Goal: Information Seeking & Learning: Learn about a topic

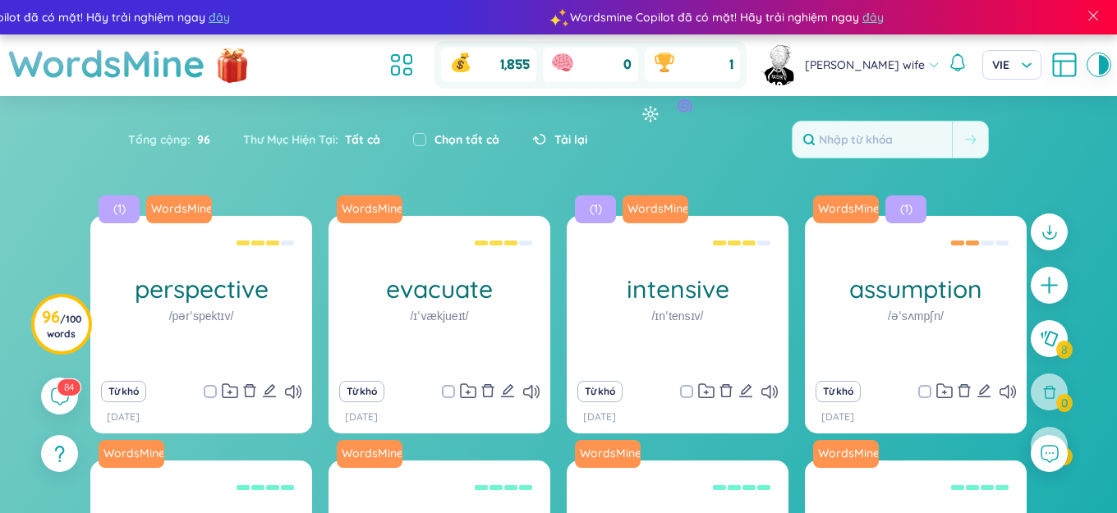
click at [606, 112] on div "Tổng cộng : 96 Thư Mục Hiện Tại : Tất cả Chọn tất cả Tải lại" at bounding box center [558, 147] width 1025 height 71
click at [399, 68] on icon at bounding box center [395, 71] width 7 height 9
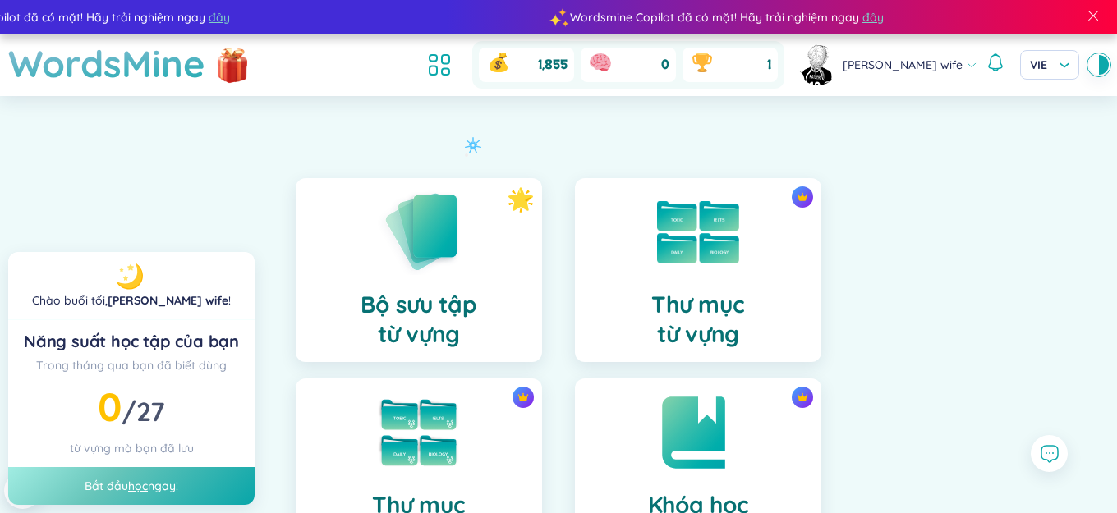
scroll to position [411, 0]
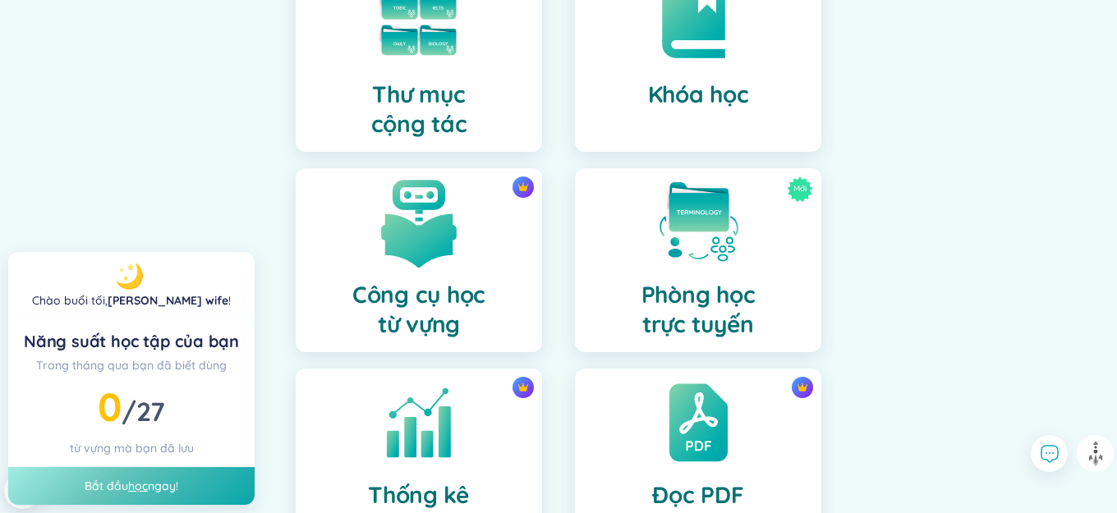
click at [437, 236] on img at bounding box center [419, 222] width 90 height 90
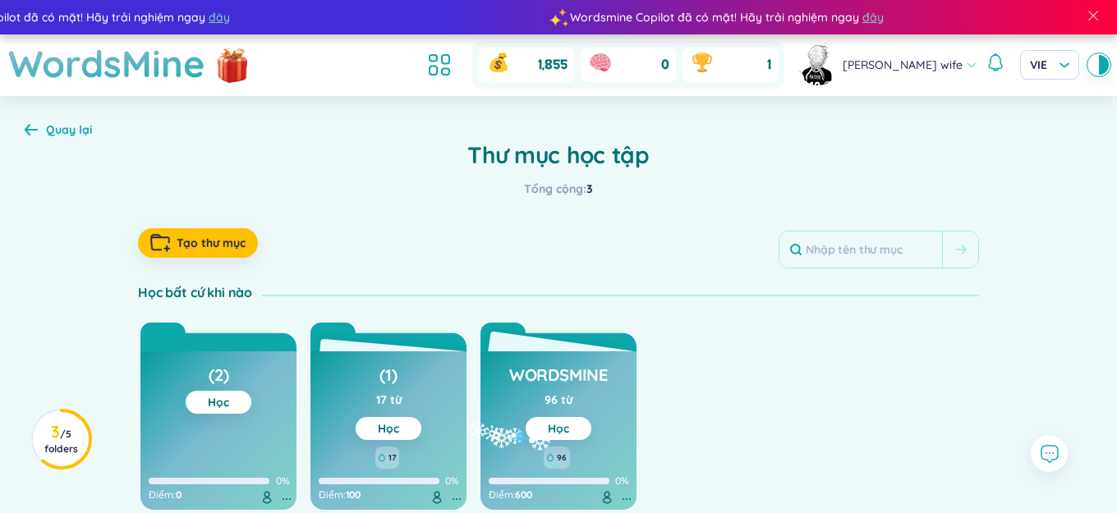
click at [530, 431] on button "Học" at bounding box center [558, 428] width 66 height 23
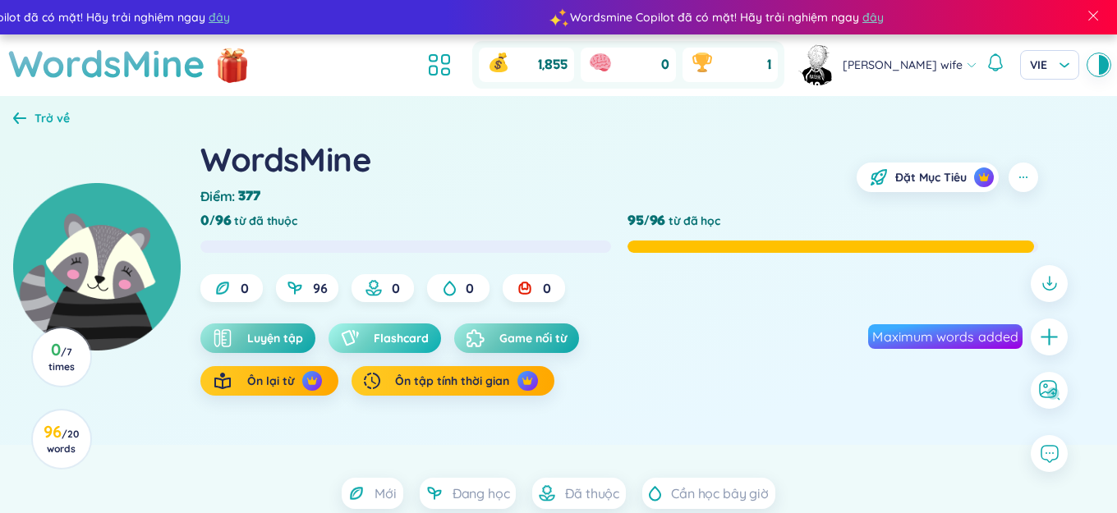
click at [404, 338] on span "Flashcard" at bounding box center [401, 338] width 55 height 16
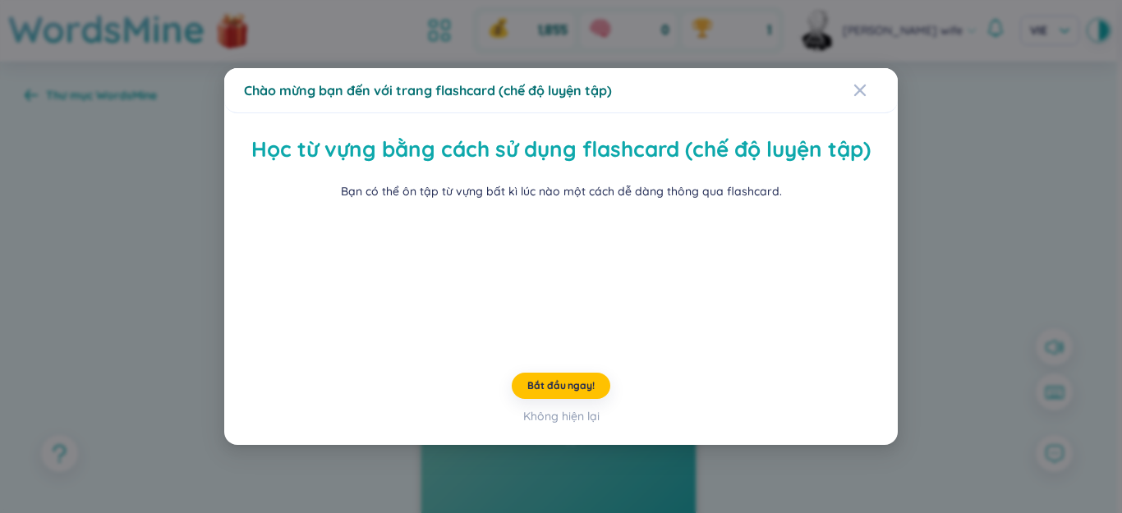
click at [213, 295] on div "Chào mừng bạn đến với trang flashcard (chế độ luyện tập) Học từ vựng bằng cách …" at bounding box center [561, 256] width 1122 height 513
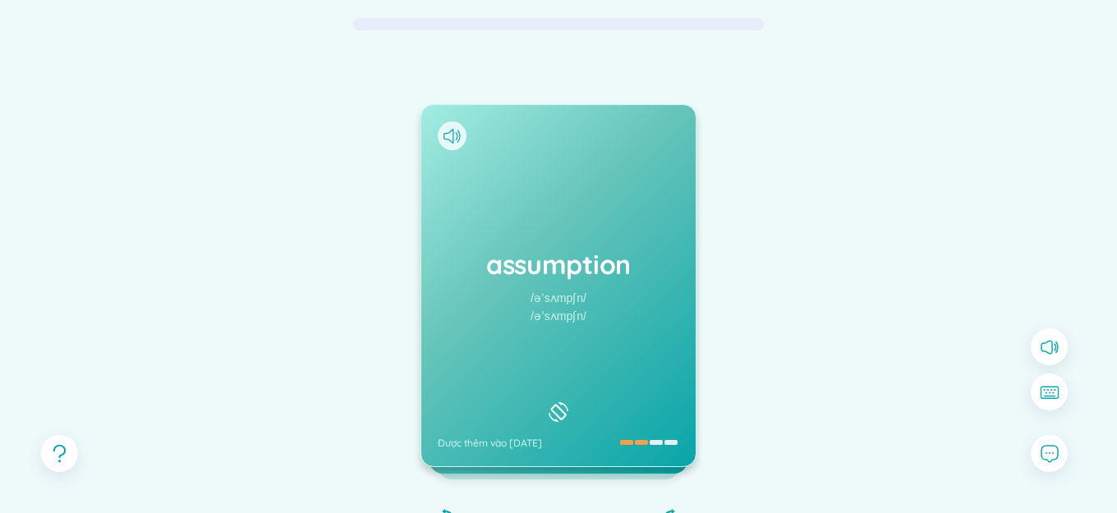
scroll to position [164, 0]
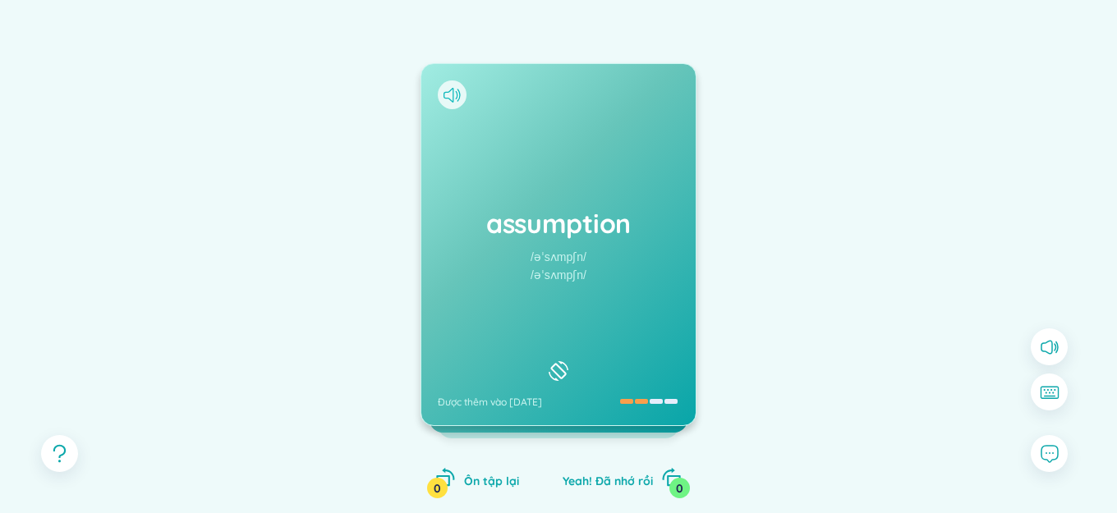
click at [449, 90] on icon at bounding box center [451, 95] width 17 height 15
click at [521, 142] on div "assumption /əˈsʌmpʃn/ /əˈsʌmpʃn/ Được thêm vào [DATE]" at bounding box center [558, 244] width 274 height 361
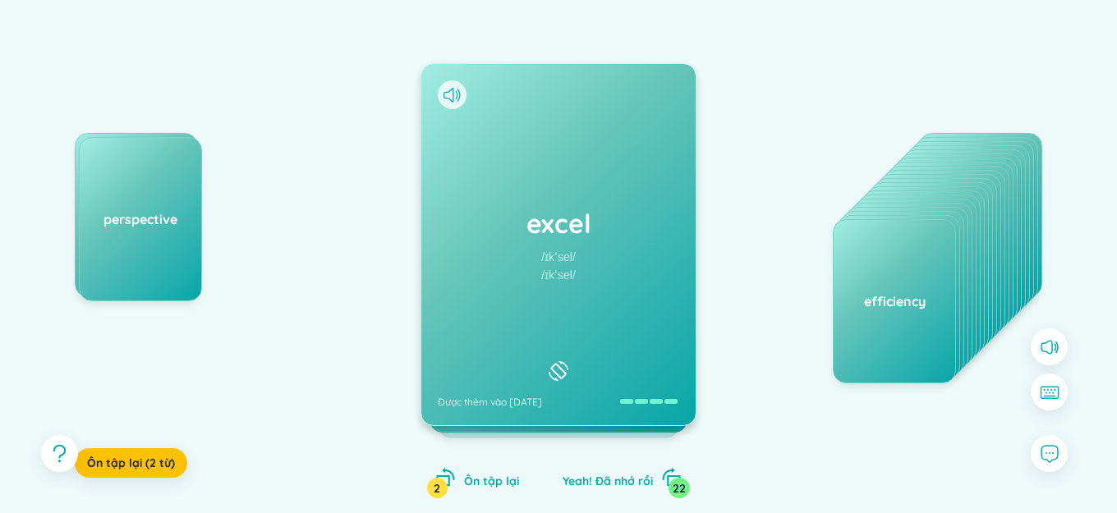
click at [735, 268] on div "assumption perspective Ôn tập lại (2 từ) excel /ɪkˈsel/ /ɪkˈsel/ Được thêm vào …" at bounding box center [558, 261] width 1067 height 540
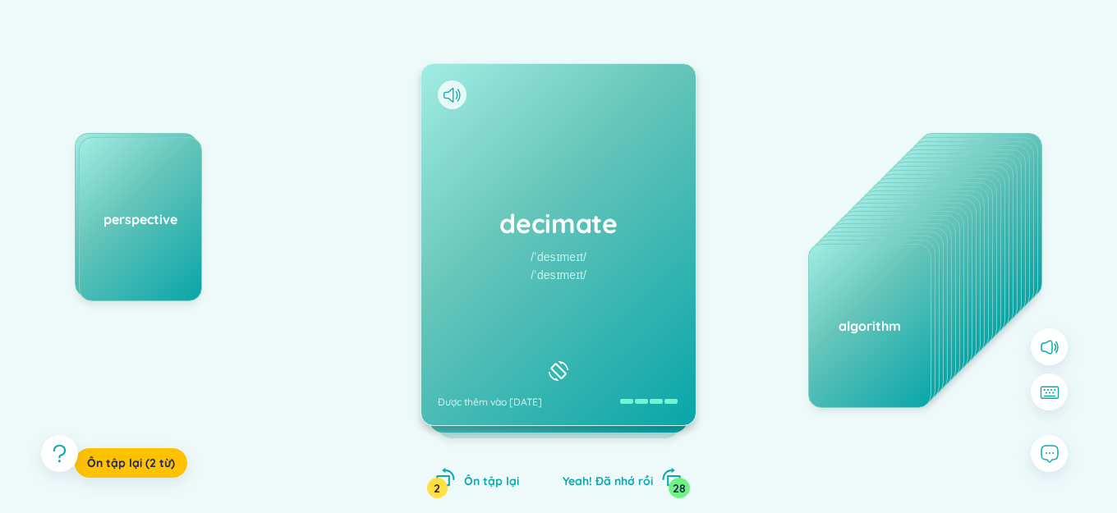
click at [498, 30] on div "assumption perspective Ôn tập lại (2 từ) decimate /ˈdesɪmeɪt/ /ˈdesɪmeɪt/ Được …" at bounding box center [558, 261] width 1067 height 540
